Goal: Task Accomplishment & Management: Complete application form

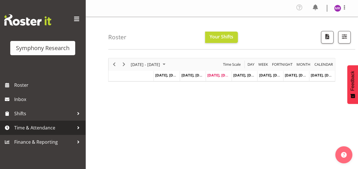
click at [24, 126] on span "Time & Attendance" at bounding box center [44, 128] width 60 height 9
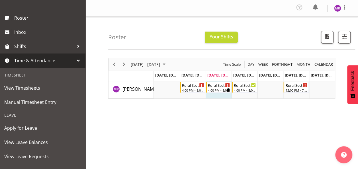
scroll to position [68, 0]
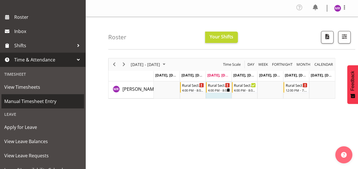
click at [50, 101] on span "Manual Timesheet Entry" at bounding box center [42, 101] width 77 height 9
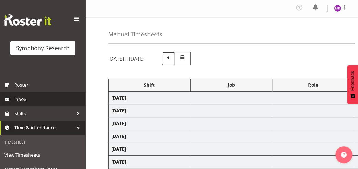
select select "81298"
select select "10587"
select select "47"
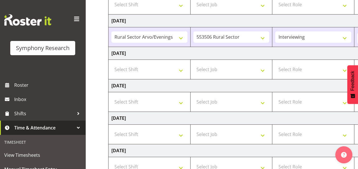
scroll to position [110, 0]
click at [181, 71] on select "Select Shift !!Weekend Residential (Roster IT Shift Label) *Business 9/10am ~ 4…" at bounding box center [149, 68] width 76 height 11
select select "81298"
click at [111, 63] on select "Select Shift !!Weekend Residential (Roster IT Shift Label) *Business 9/10am ~ 4…" at bounding box center [149, 68] width 76 height 11
click at [264, 69] on select "Select Job 550060 IF Admin 553492 World Poll Aus Wave 2 Main 2025 553493 World …" at bounding box center [231, 68] width 76 height 11
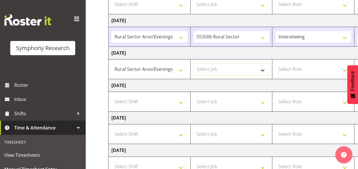
select select "10587"
click at [193, 63] on select "Select Job 550060 IF Admin 553492 World Poll Aus Wave 2 Main 2025 553493 World …" at bounding box center [231, 68] width 76 height 11
click at [302, 68] on select "Select Role Briefing Interviewing" at bounding box center [313, 68] width 76 height 11
select select "47"
click at [275, 63] on select "Select Role Briefing Interviewing" at bounding box center [313, 68] width 76 height 11
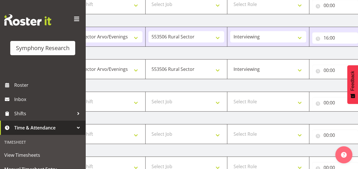
scroll to position [0, 149]
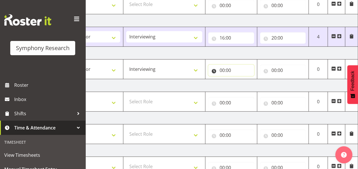
click at [225, 68] on input "00:00" at bounding box center [231, 70] width 46 height 11
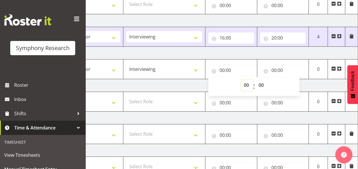
click at [243, 84] on select "00 01 02 03 04 05 06 07 08 09 10 11 12 13 14 15 16 17 18 19 20 21 22 23" at bounding box center [246, 84] width 13 height 11
select select "16"
click at [240, 79] on select "00 01 02 03 04 05 06 07 08 09 10 11 12 13 14 15 16 17 18 19 20 21 22 23" at bounding box center [246, 84] width 13 height 11
type input "16:00"
click at [277, 70] on input "00:00" at bounding box center [283, 70] width 46 height 11
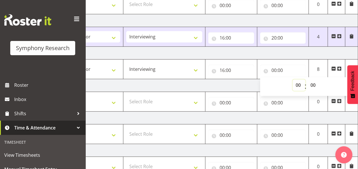
click at [299, 86] on select "00 01 02 03 04 05 06 07 08 09 10 11 12 13 14 15 16 17 18 19 20 21 22 23" at bounding box center [298, 84] width 13 height 11
select select "20"
type input "20:00"
click at [298, 85] on select "00 01 02 03 04 05 06 07 08 09 10 11 12 13 14 15 16 17 18 19 20 21 22 23" at bounding box center [298, 84] width 13 height 11
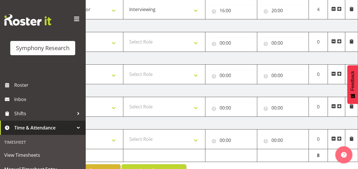
scroll to position [184, 0]
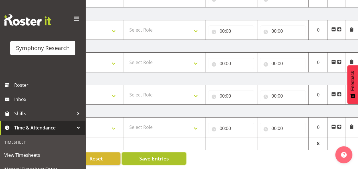
click at [170, 154] on button "Save Entries" at bounding box center [154, 158] width 65 height 13
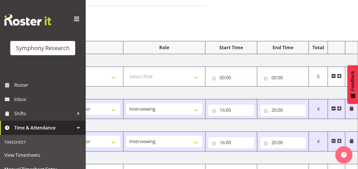
scroll to position [37, 0]
